Goal: Information Seeking & Learning: Learn about a topic

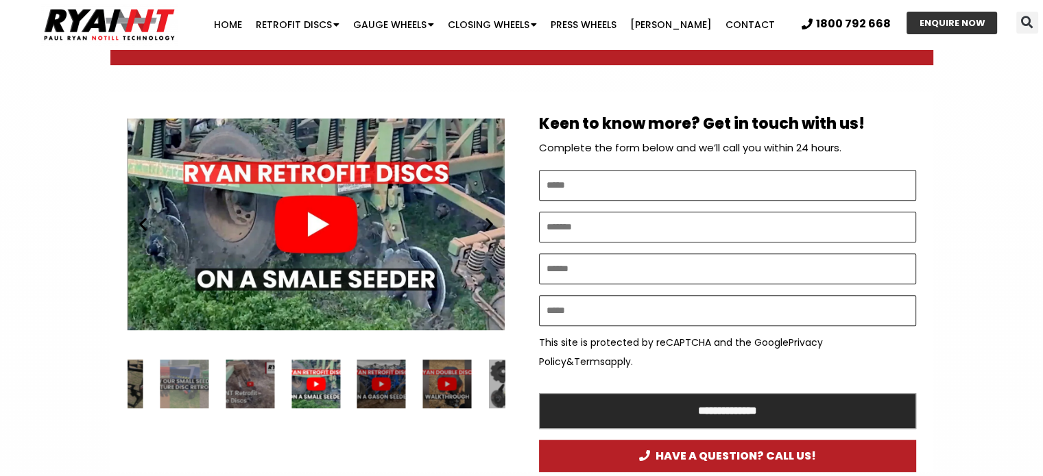
scroll to position [685, 0]
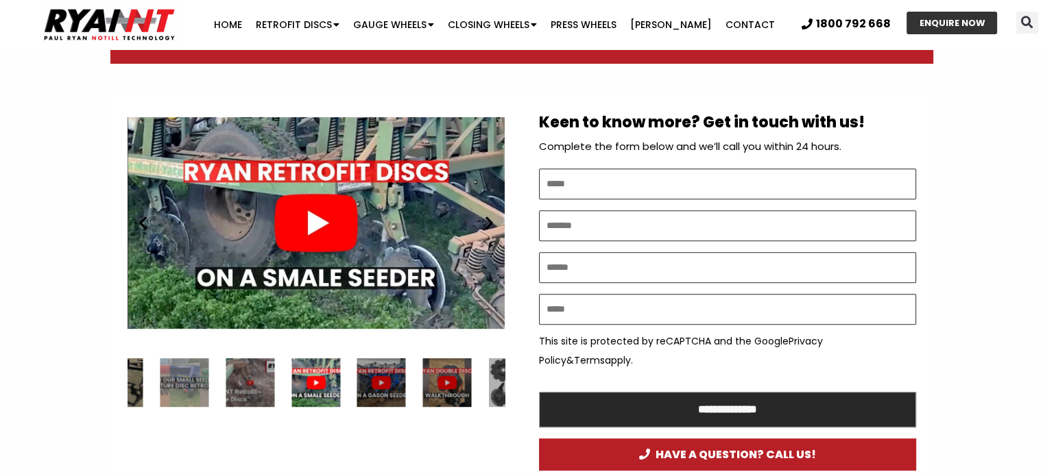
click at [313, 224] on div "Play" at bounding box center [315, 223] width 377 height 236
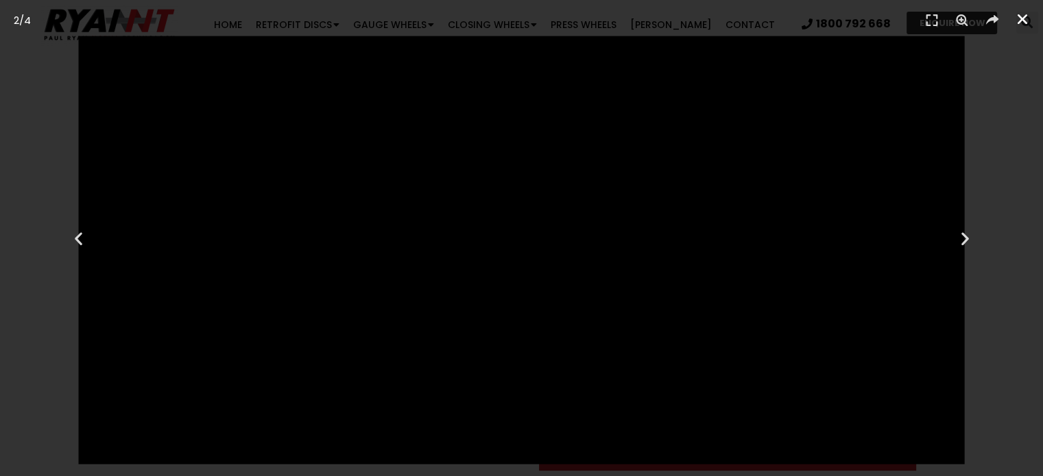
click at [1025, 17] on icon "Close (Esc)" at bounding box center [1022, 19] width 14 height 14
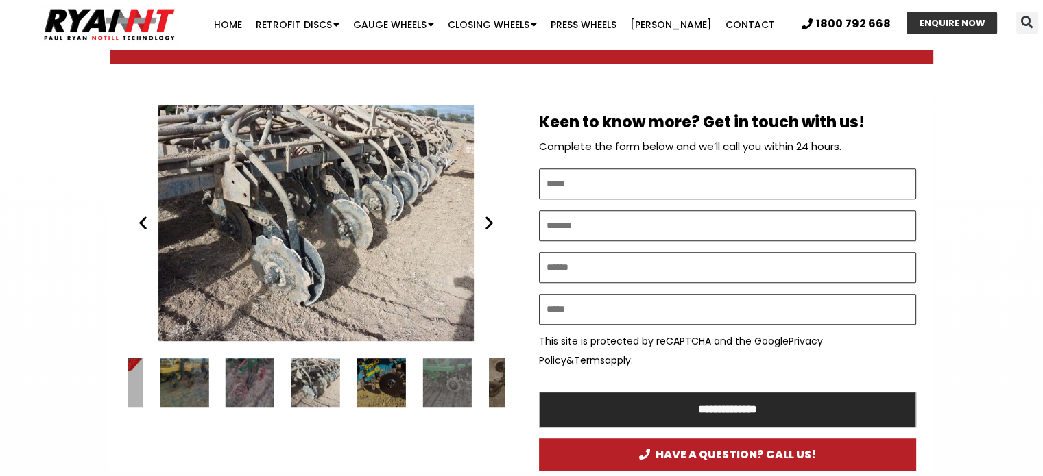
scroll to position [685, 0]
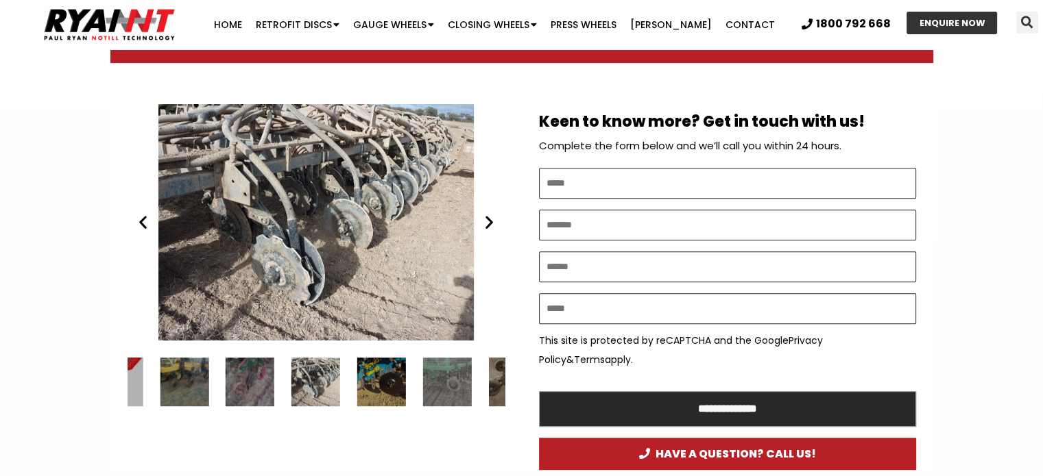
click at [490, 226] on icon "Next slide" at bounding box center [489, 222] width 17 height 17
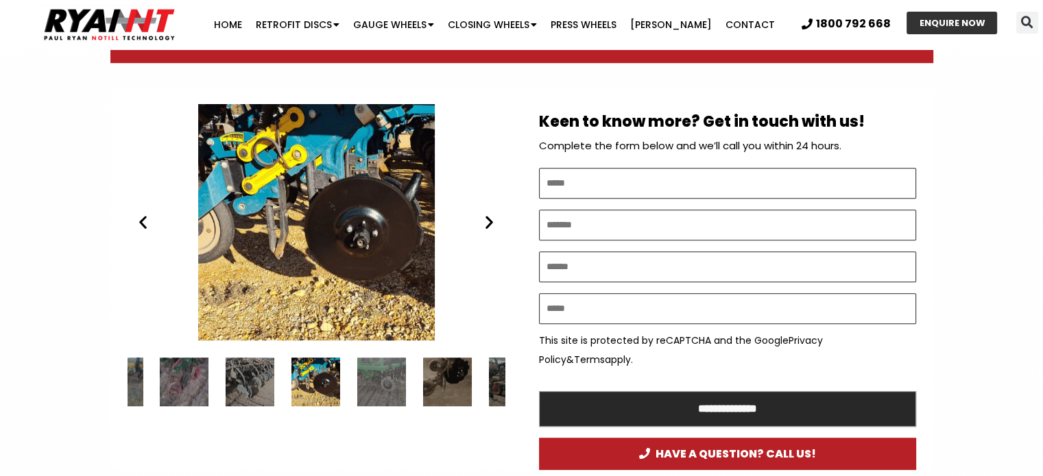
click at [490, 226] on icon "Next slide" at bounding box center [489, 222] width 17 height 17
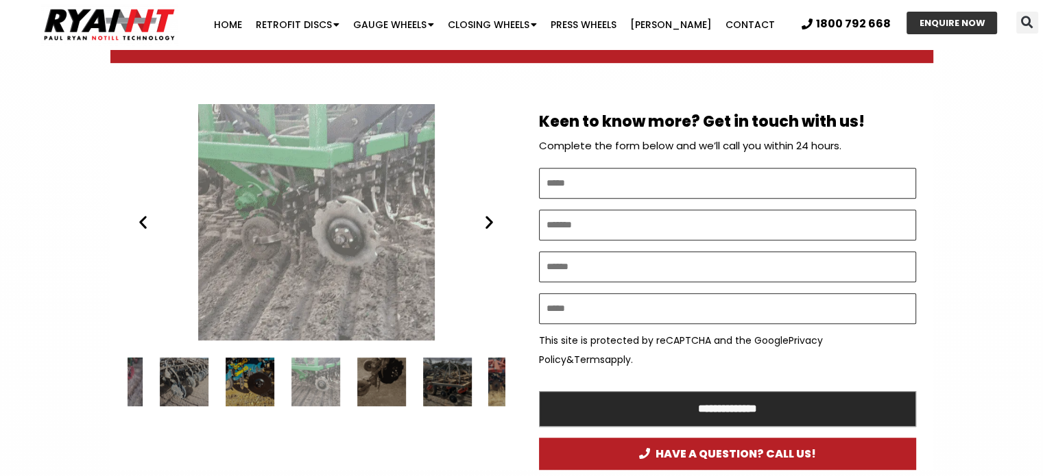
click at [490, 226] on icon "Next slide" at bounding box center [489, 222] width 17 height 17
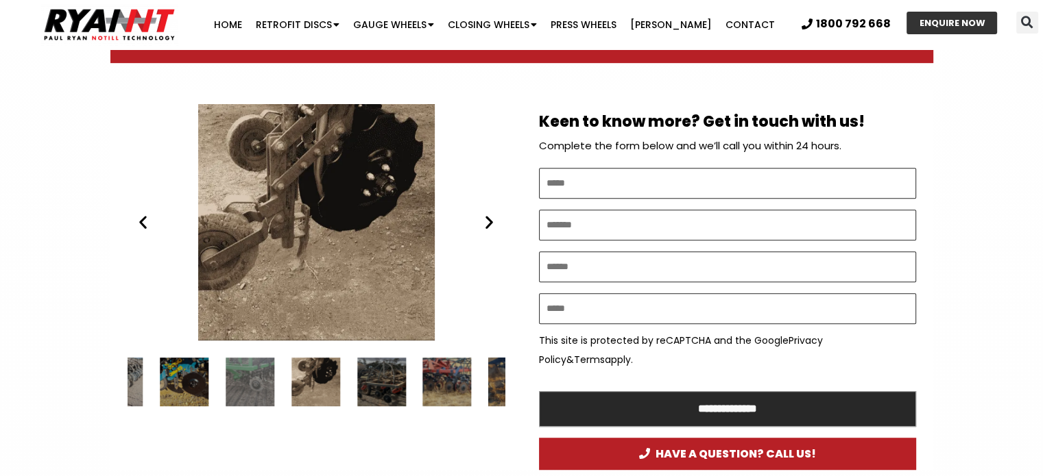
click at [490, 226] on icon "Next slide" at bounding box center [489, 222] width 17 height 17
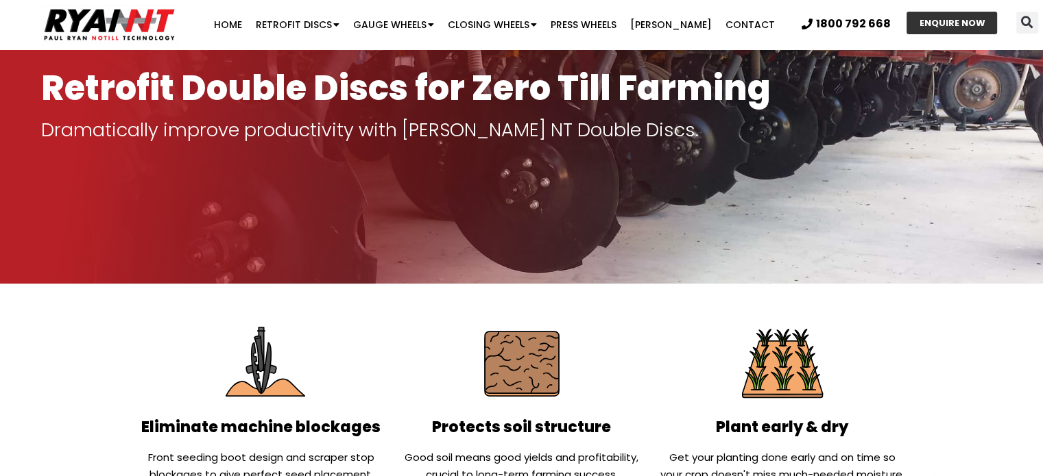
scroll to position [0, 0]
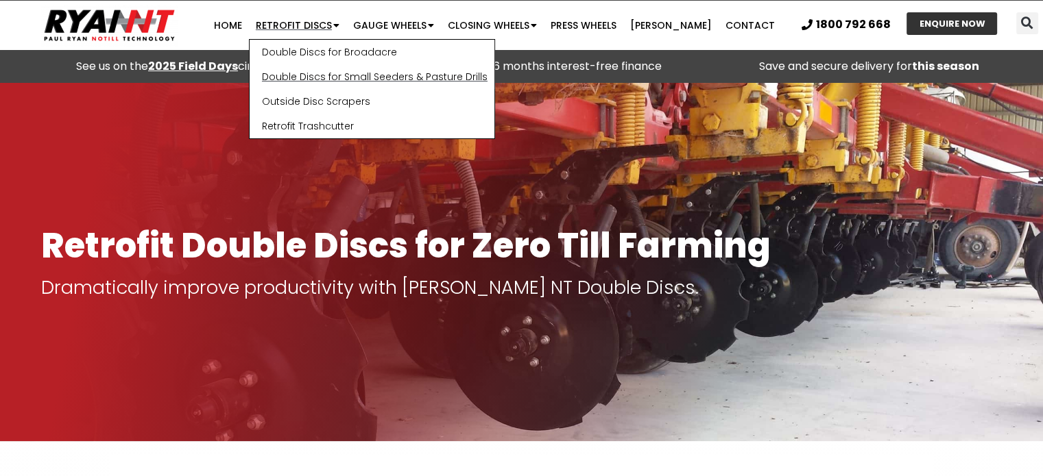
click at [367, 75] on link "Double Discs for Small Seeders & Pasture Drills" at bounding box center [372, 76] width 245 height 25
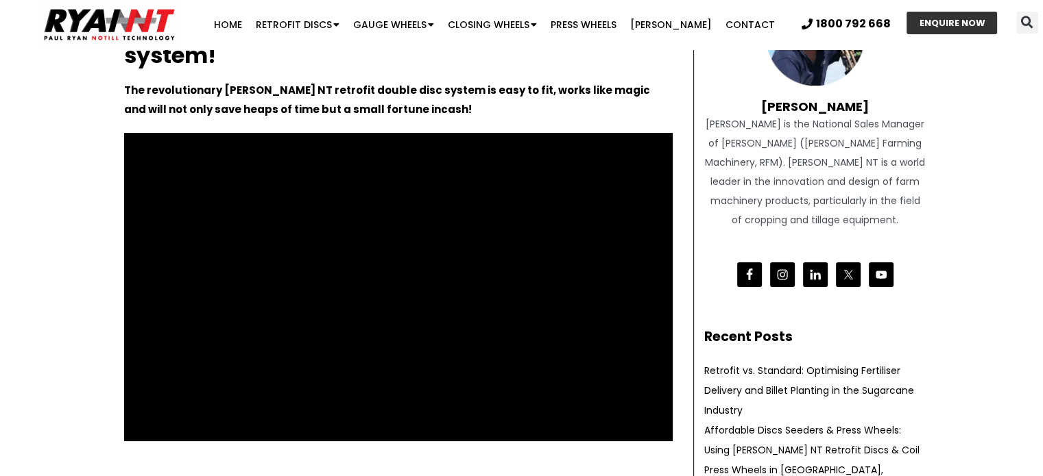
scroll to position [136, 0]
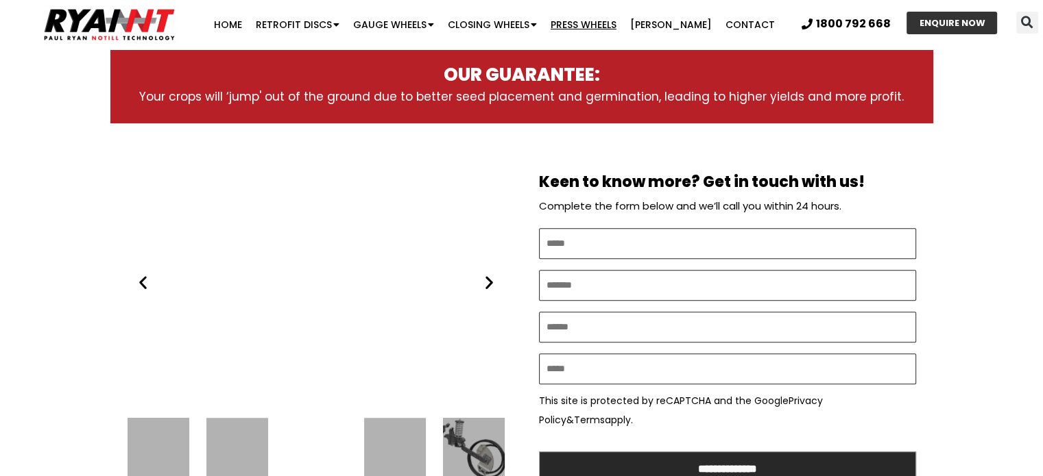
scroll to position [617, 0]
